Goal: Task Accomplishment & Management: Manage account settings

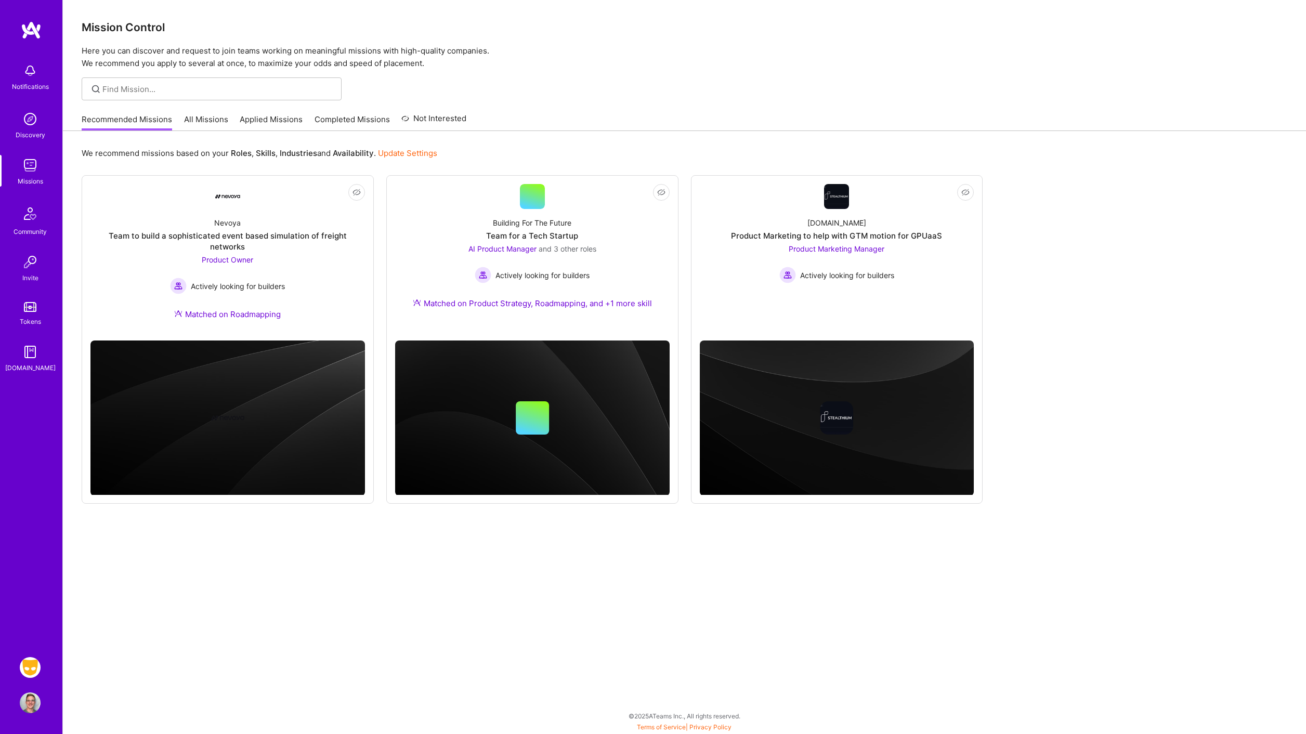
click at [34, 663] on img at bounding box center [30, 667] width 21 height 21
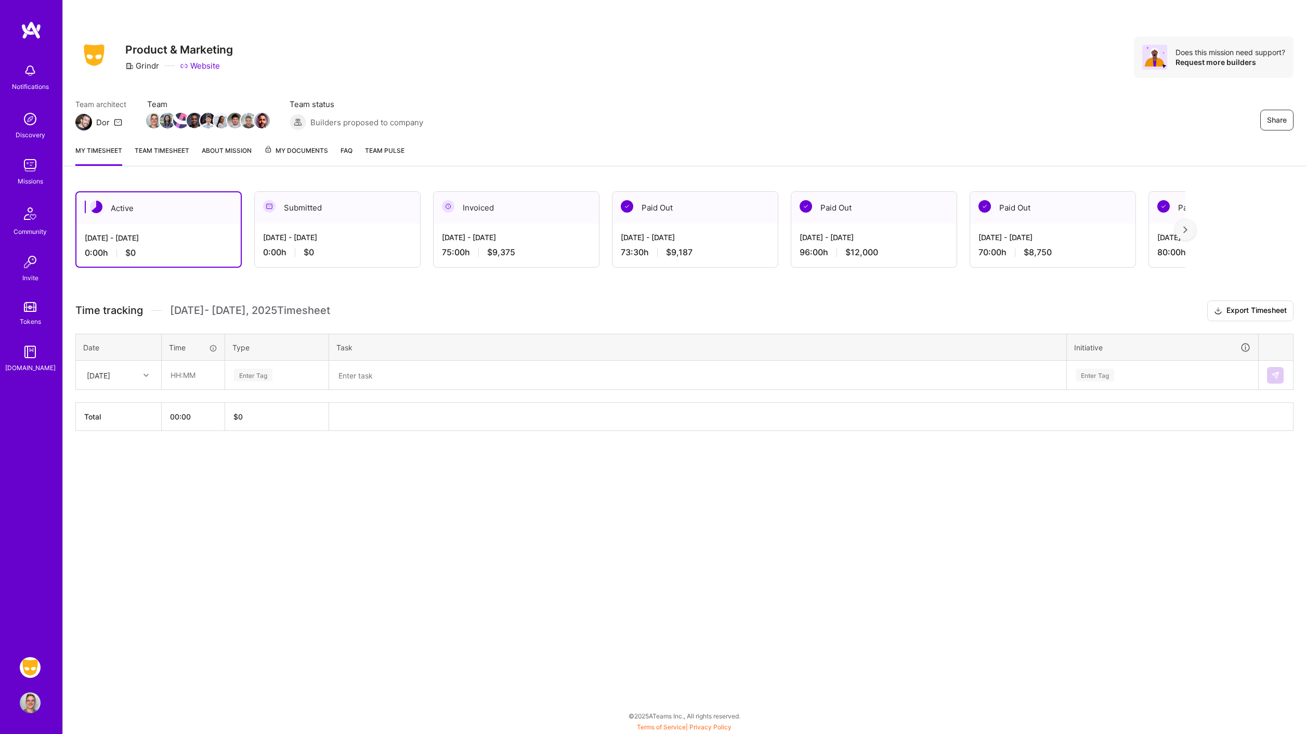
click at [519, 234] on div "[DATE] - [DATE]" at bounding box center [516, 237] width 149 height 11
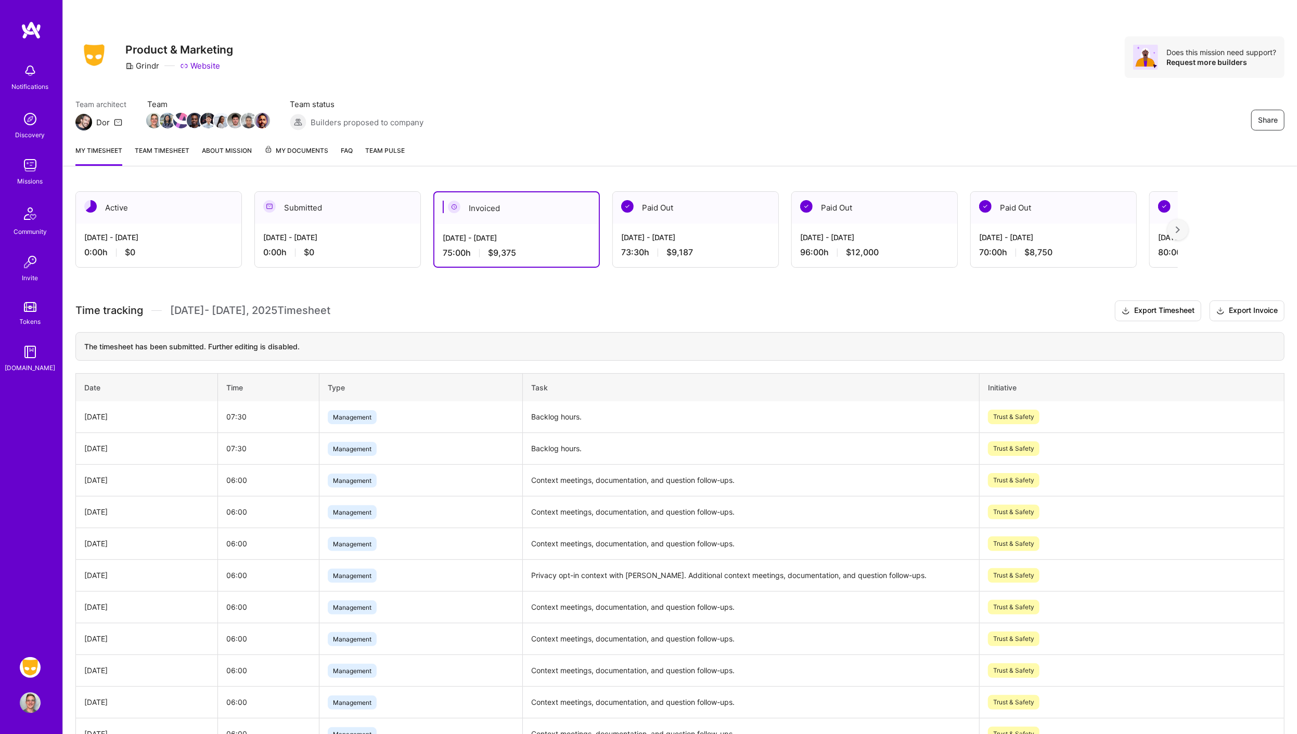
click at [292, 153] on span "My Documents" at bounding box center [296, 150] width 64 height 11
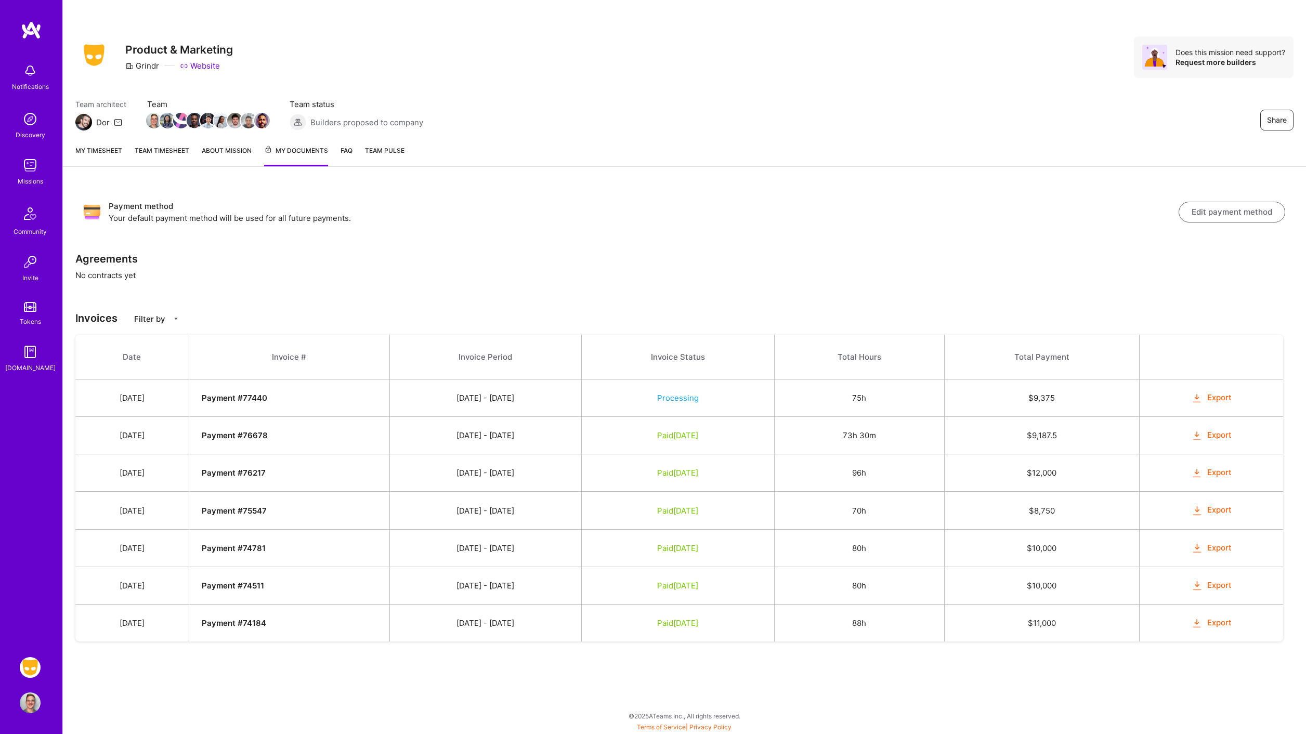
click at [102, 151] on link "My timesheet" at bounding box center [98, 155] width 47 height 21
